Goal: Task Accomplishment & Management: Use online tool/utility

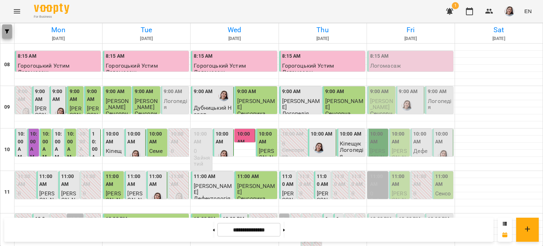
click at [6, 36] on button "button" at bounding box center [7, 31] width 10 height 14
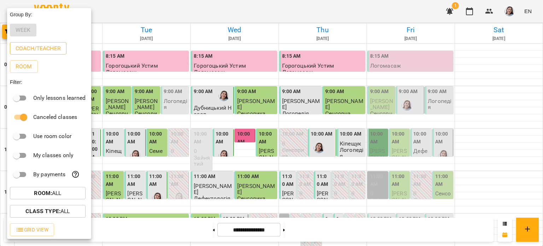
click at [38, 48] on p "Coach/Teacher" at bounding box center [38, 48] width 45 height 8
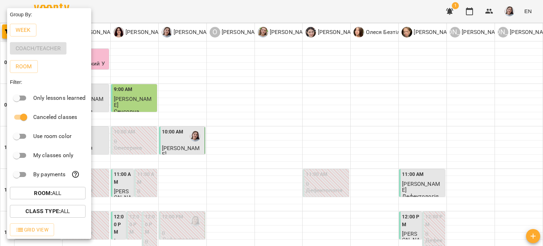
click at [452, 90] on div at bounding box center [271, 123] width 543 height 246
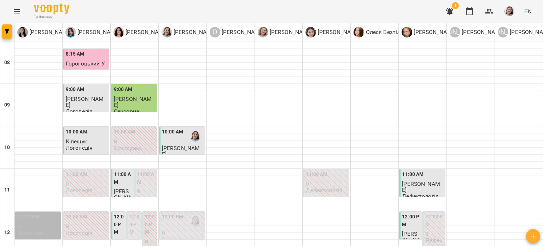
scroll to position [283, 0]
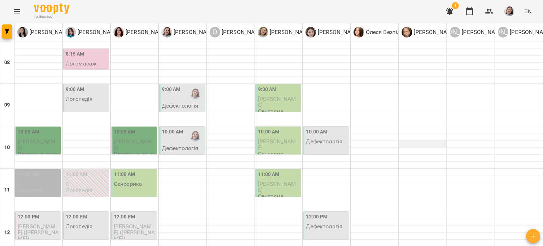
scroll to position [0, 0]
